Goal: Find specific page/section: Find specific page/section

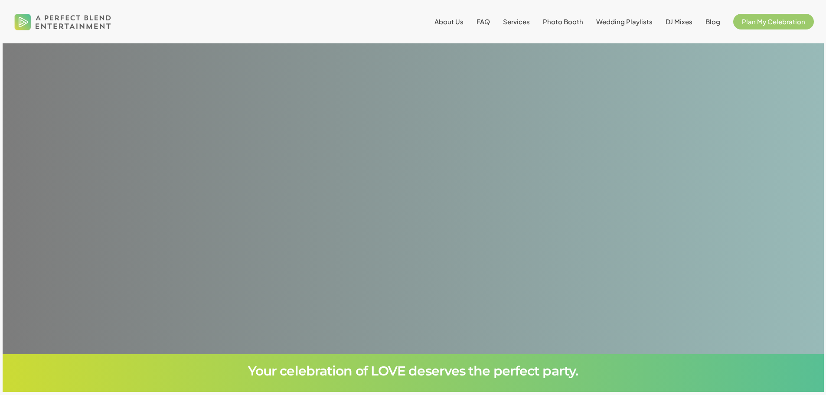
scroll to position [78, 0]
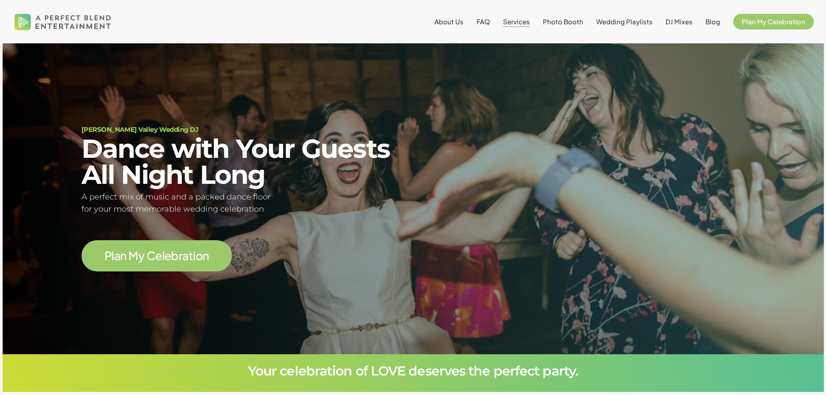
click at [526, 19] on span "Services" at bounding box center [516, 21] width 27 height 8
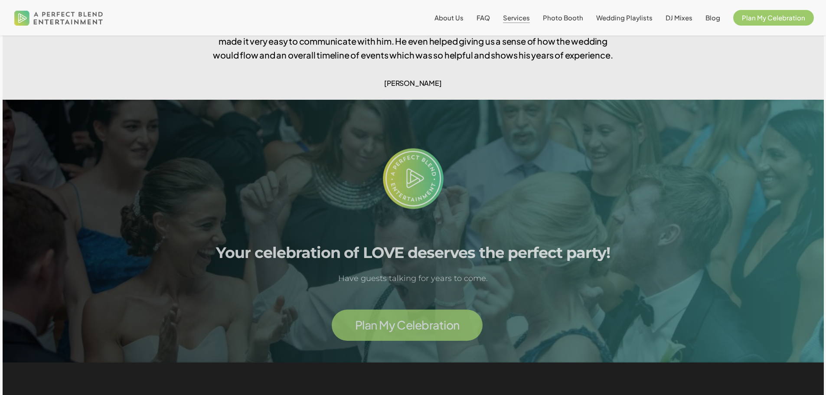
scroll to position [1257, 0]
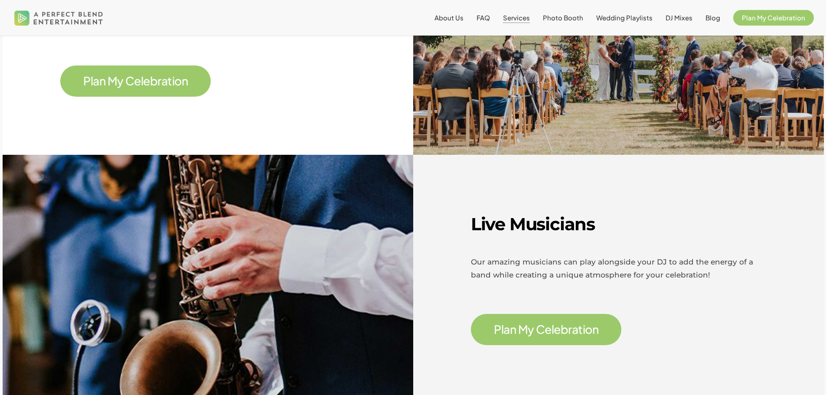
click at [541, 314] on span "P l a n M y C e l e b r a t i o n" at bounding box center [546, 329] width 151 height 31
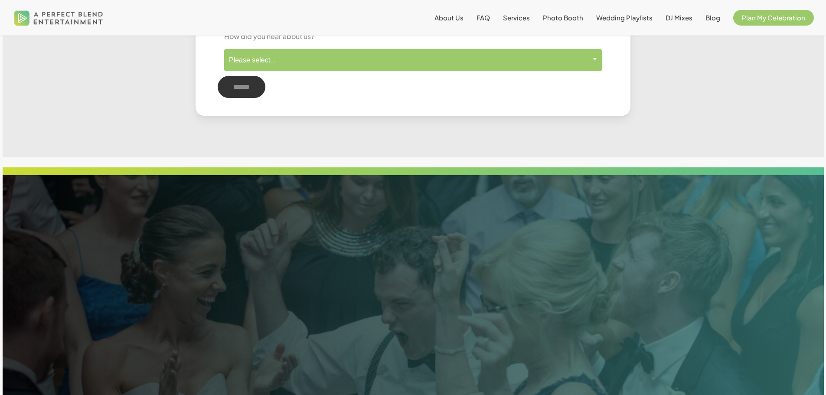
scroll to position [693, 0]
